Goal: Information Seeking & Learning: Find specific fact

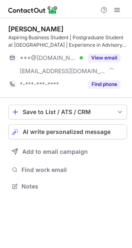
scroll to position [180, 132]
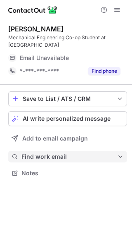
scroll to position [163, 132]
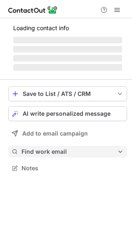
click at [52, 148] on div "Save to List / ATS / CRM List Select Lever Connect Greenhouse Connect Salesforc…" at bounding box center [67, 130] width 119 height 101
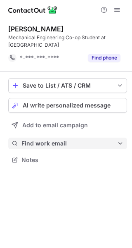
scroll to position [154, 132]
click at [51, 142] on span "Find work email" at bounding box center [69, 142] width 96 height 7
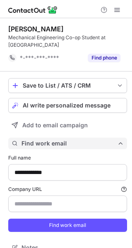
scroll to position [241, 126]
type input "**********"
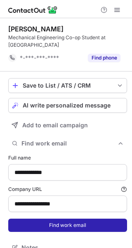
click at [85, 223] on button "Find work email" at bounding box center [67, 224] width 119 height 13
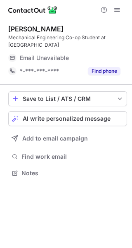
scroll to position [167, 132]
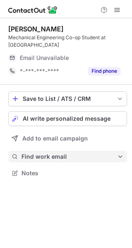
click at [54, 155] on span "Find work email" at bounding box center [69, 156] width 96 height 7
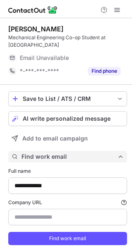
scroll to position [254, 126]
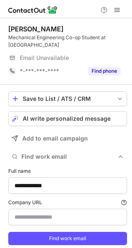
type input "**********"
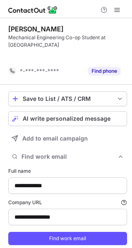
scroll to position [241, 126]
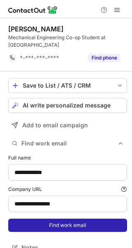
click at [95, 224] on button "Find work email" at bounding box center [67, 224] width 119 height 13
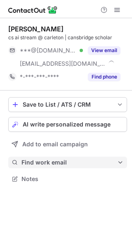
scroll to position [172, 132]
click at [57, 159] on span "Find work email" at bounding box center [69, 161] width 96 height 7
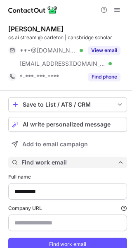
scroll to position [260, 126]
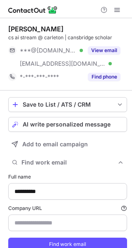
type input "**********"
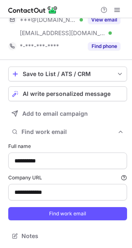
scroll to position [31, 0]
click at [65, 222] on form "**********" at bounding box center [67, 180] width 119 height 87
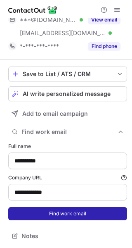
click at [74, 213] on button "Find work email" at bounding box center [67, 213] width 119 height 13
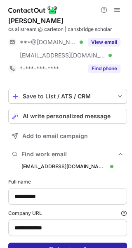
scroll to position [7, 0]
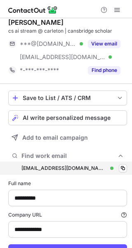
click at [108, 168] on div "yufeng.liu@asc-csa.gc.ca yufeng.liu@asc-csa.gc.ca Verified Copy" at bounding box center [67, 167] width 119 height 13
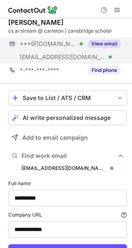
click at [106, 38] on div "View email" at bounding box center [102, 43] width 38 height 13
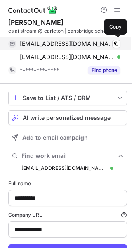
click at [112, 43] on div "yufengliu15@gmail.com Verified" at bounding box center [70, 43] width 101 height 7
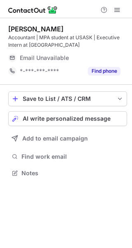
scroll to position [167, 132]
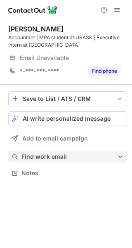
click at [66, 156] on span "Find work email" at bounding box center [69, 156] width 96 height 7
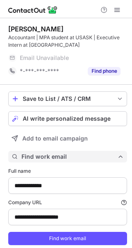
type input "**********"
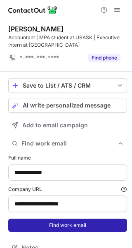
click at [108, 223] on button "Find work email" at bounding box center [67, 224] width 119 height 13
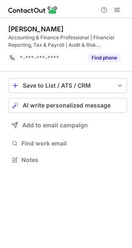
scroll to position [154, 132]
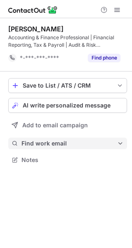
click at [42, 142] on span "Find work email" at bounding box center [69, 142] width 96 height 7
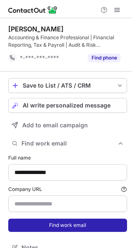
click at [61, 218] on button "Find work email" at bounding box center [67, 224] width 119 height 13
